Goal: Task Accomplishment & Management: Complete application form

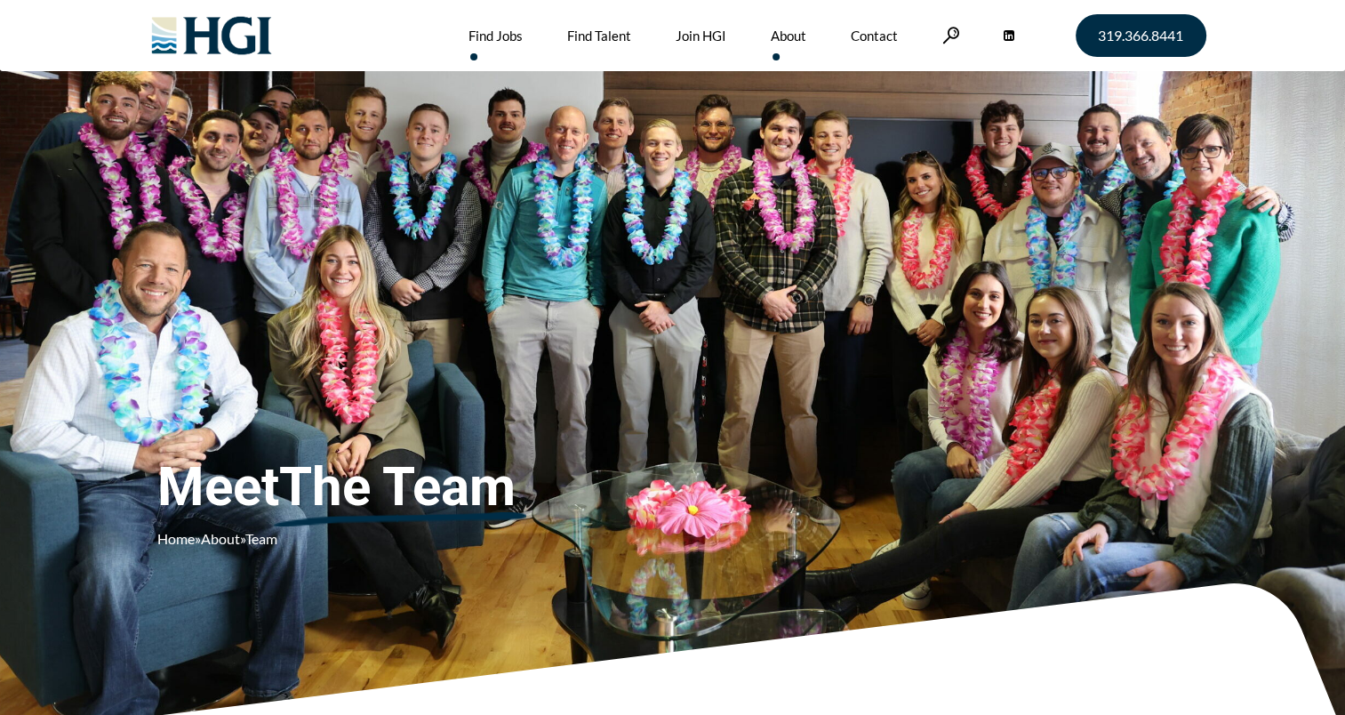
click at [491, 43] on link "Find Jobs" at bounding box center [495, 35] width 54 height 71
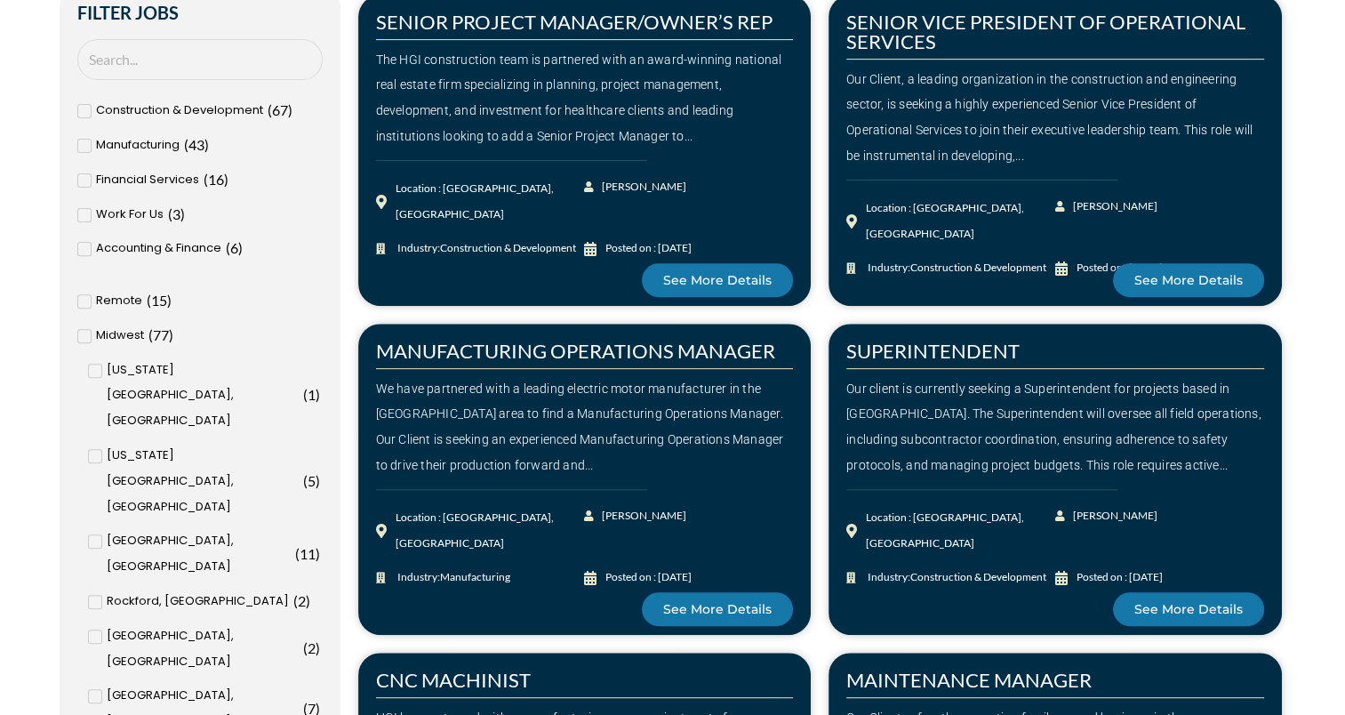
scroll to position [604, 0]
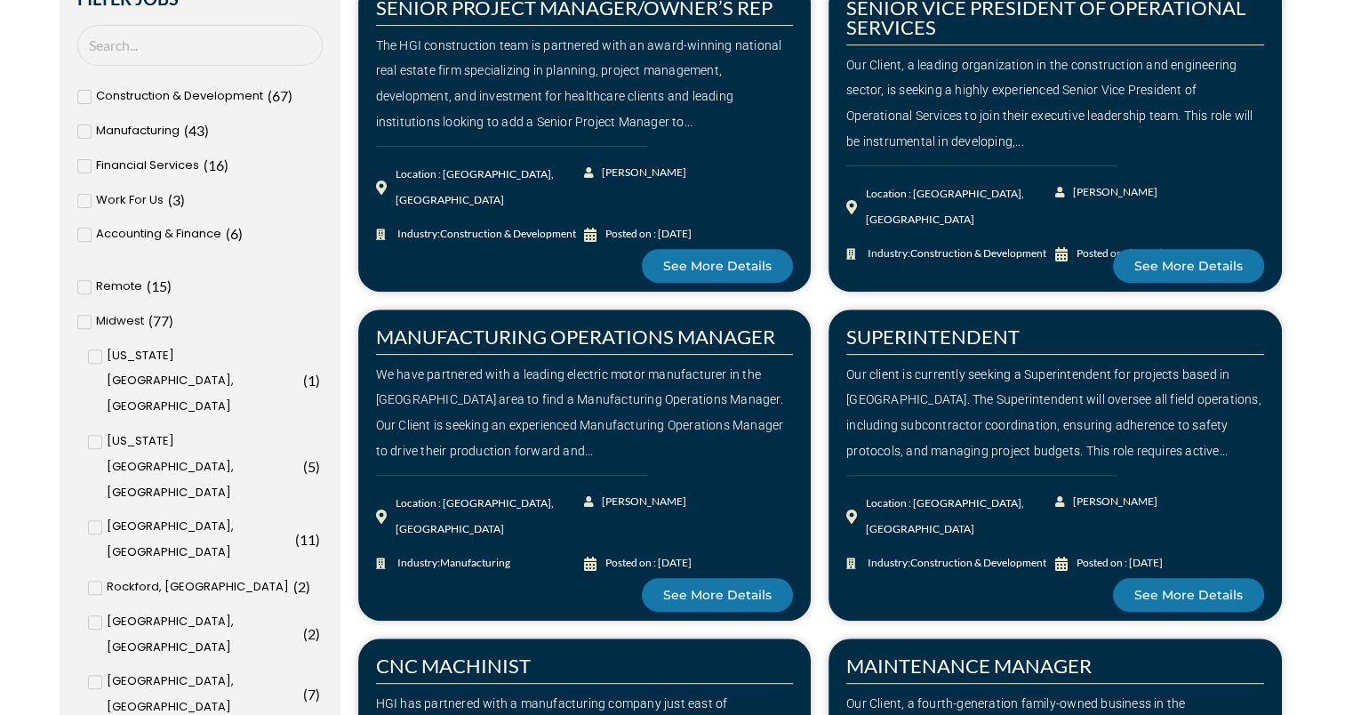
click at [0, 0] on input "Des Moines, IA ( 8 )" at bounding box center [0, 0] width 0 height 0
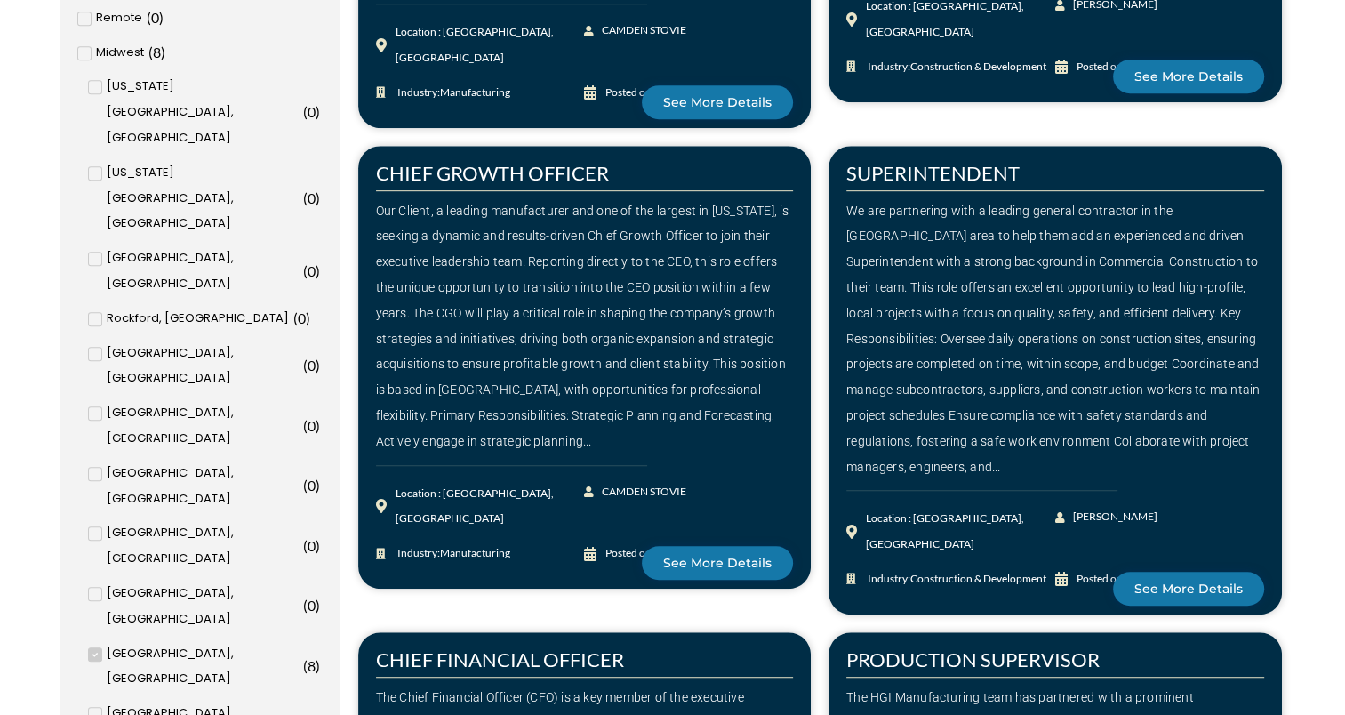
scroll to position [929, 0]
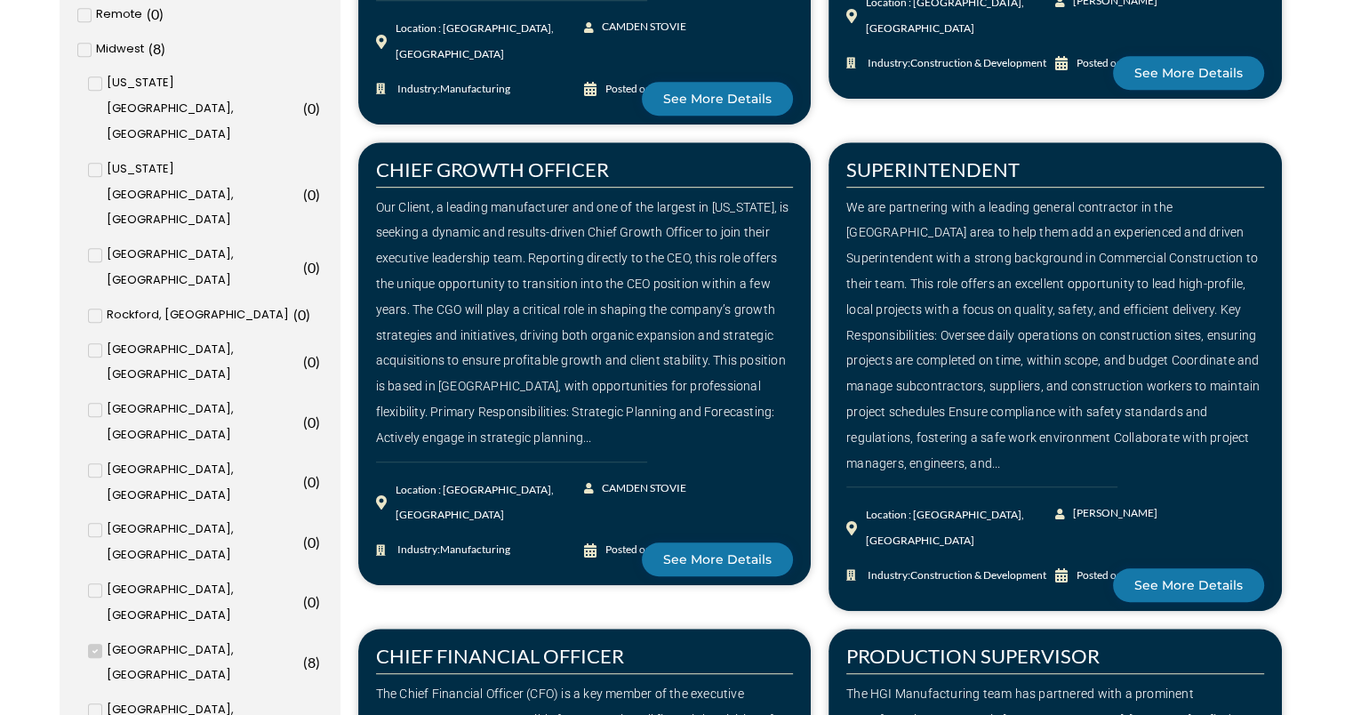
click at [556, 330] on div "Our Client, a leading manufacturer and one of the largest in Iowa, is seeking a…" at bounding box center [585, 323] width 418 height 256
click at [475, 644] on link "CHIEF FINANCIAL OFFICER" at bounding box center [500, 656] width 248 height 24
